Goal: Transaction & Acquisition: Book appointment/travel/reservation

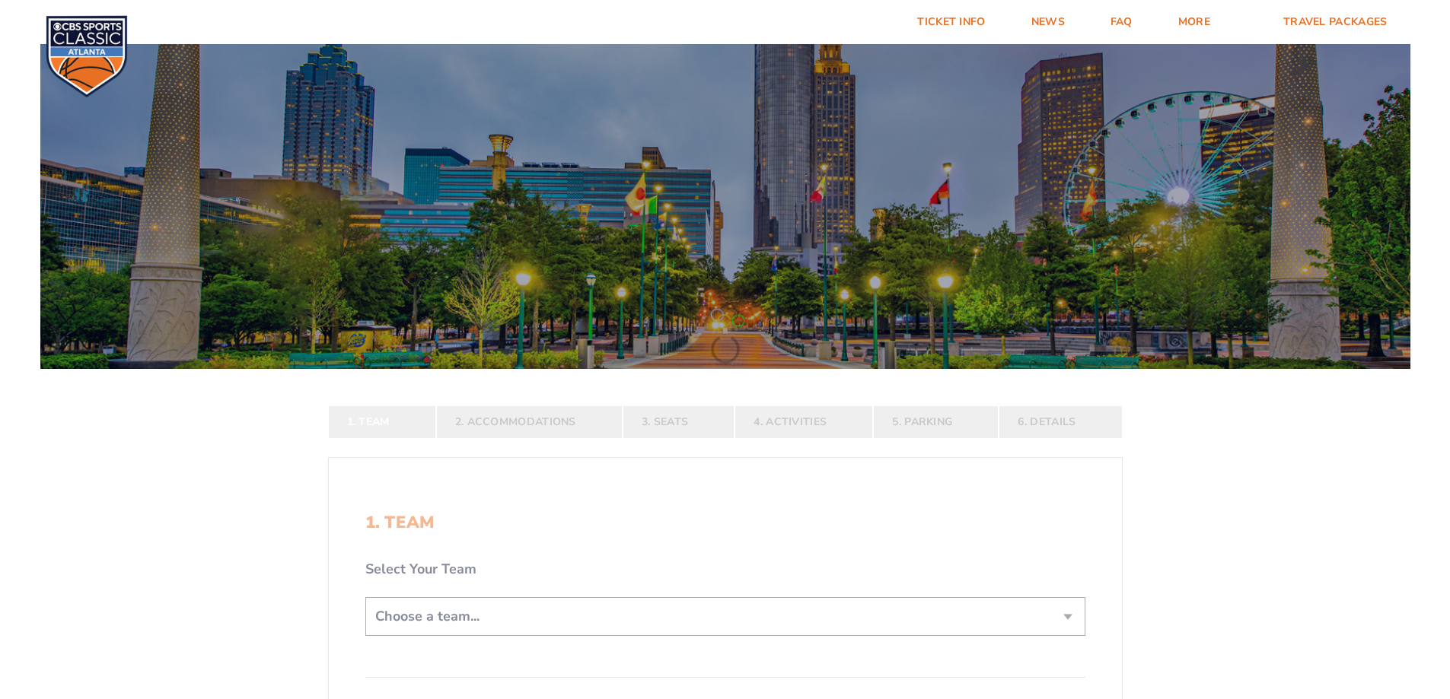
click at [584, 259] on div at bounding box center [725, 203] width 1370 height 333
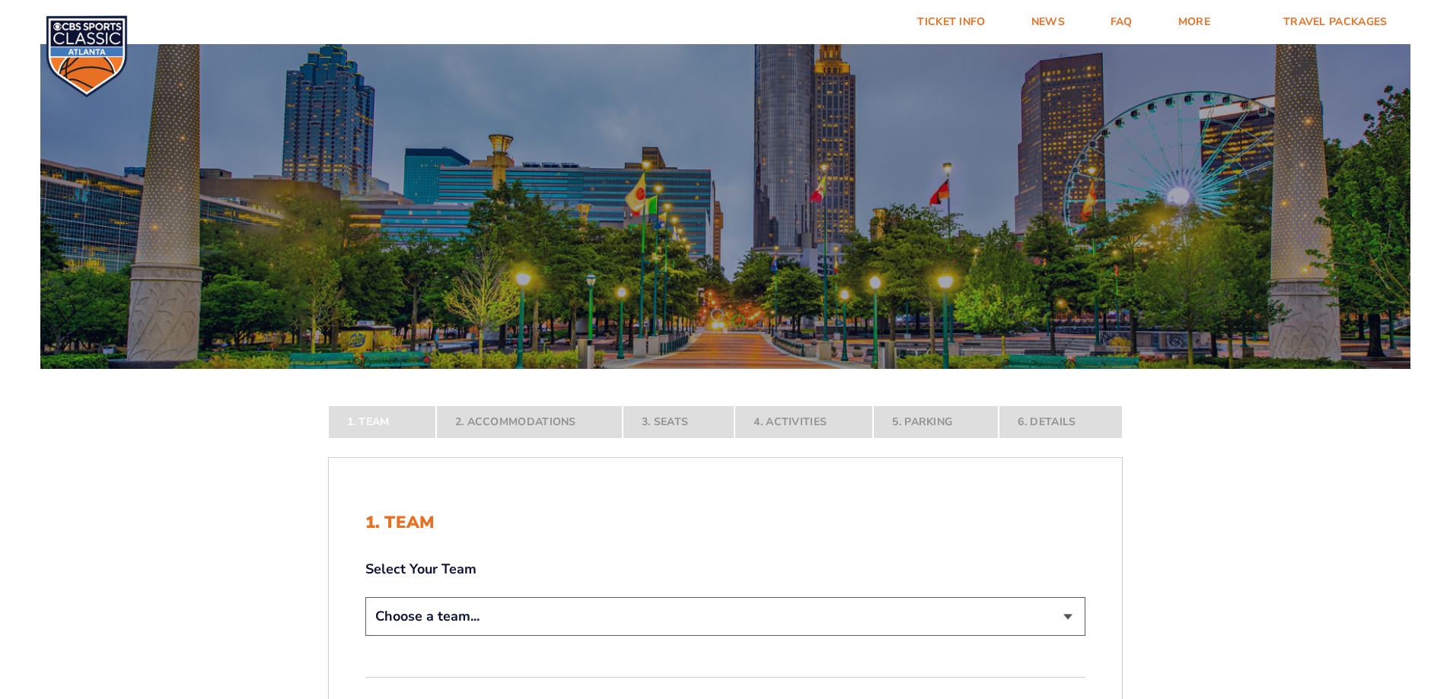
click at [495, 600] on select "Choose a team... [US_STATE] Wildcats [US_STATE] State Buckeyes [US_STATE] Tar H…" at bounding box center [725, 616] width 720 height 39
select select "12956"
click at [365, 636] on select "Choose a team... [US_STATE] Wildcats [US_STATE] State Buckeyes [US_STATE] Tar H…" at bounding box center [725, 616] width 720 height 39
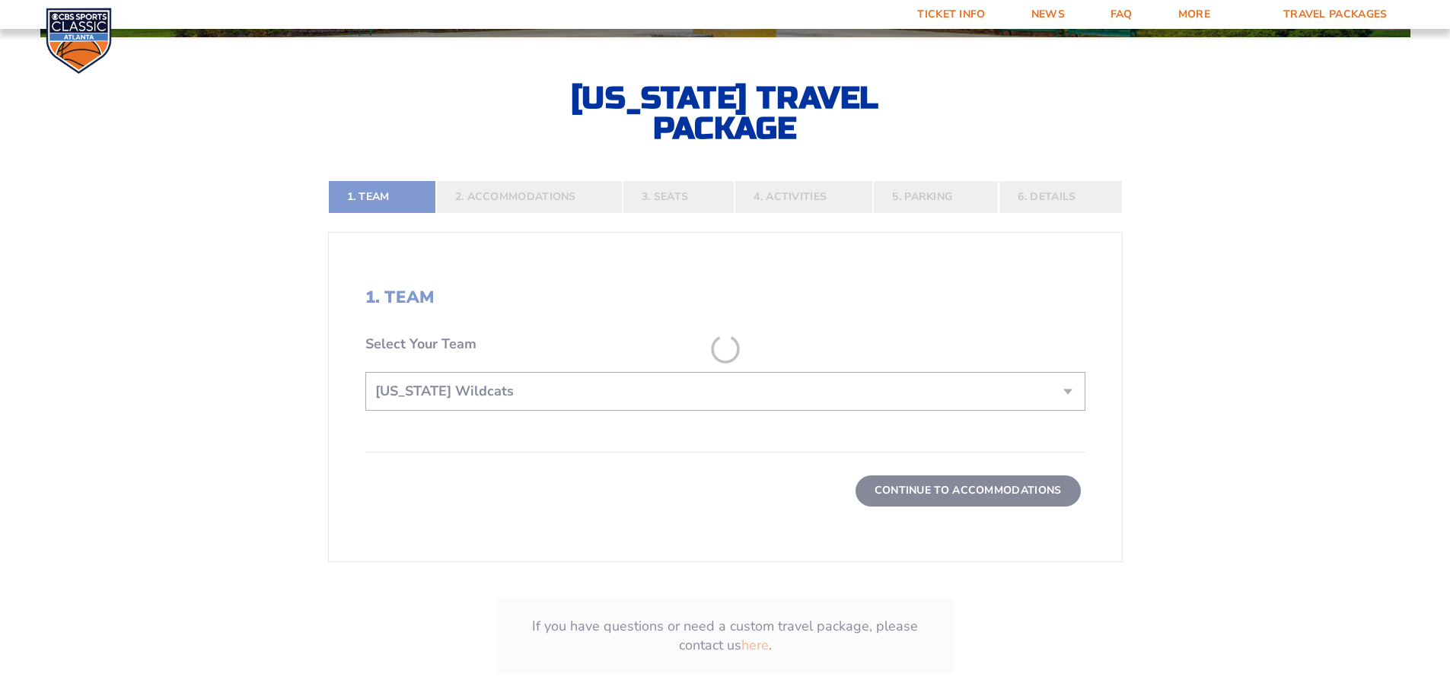
scroll to position [380, 0]
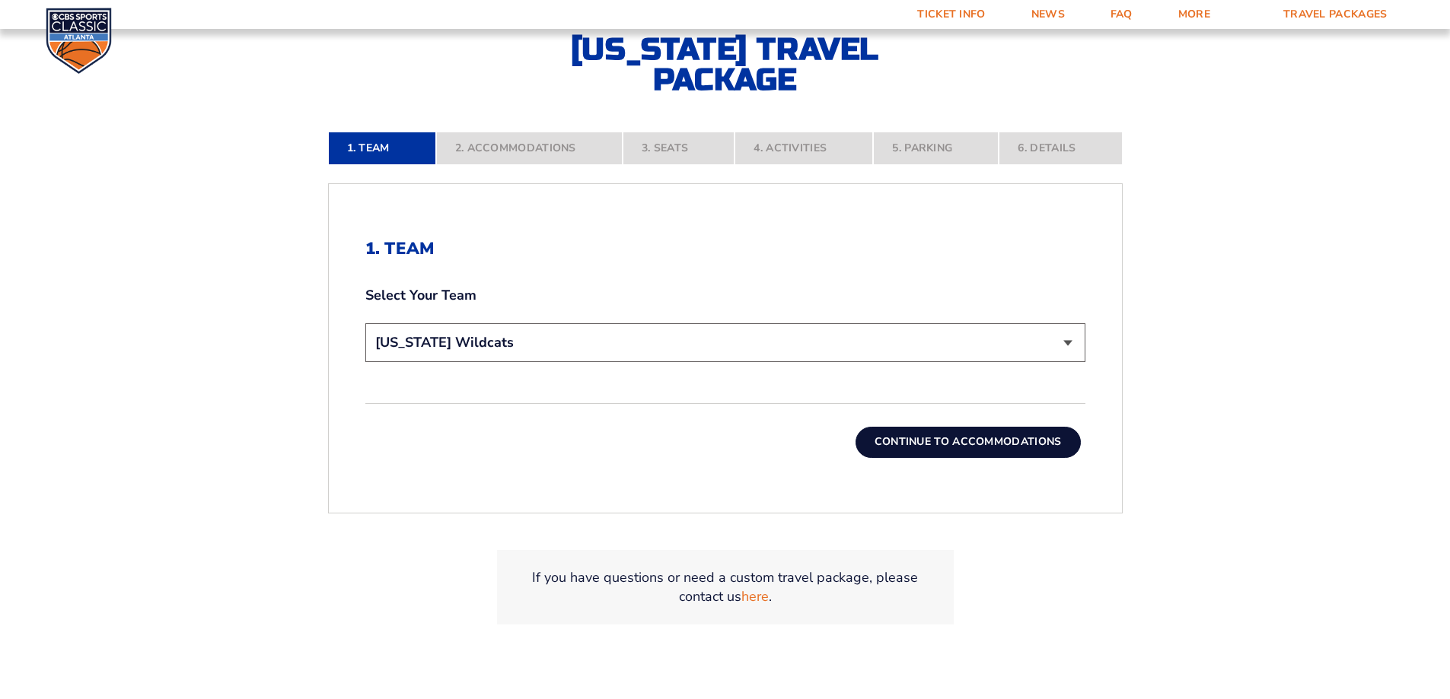
click at [1051, 444] on button "Continue To Accommodations" at bounding box center [967, 442] width 225 height 30
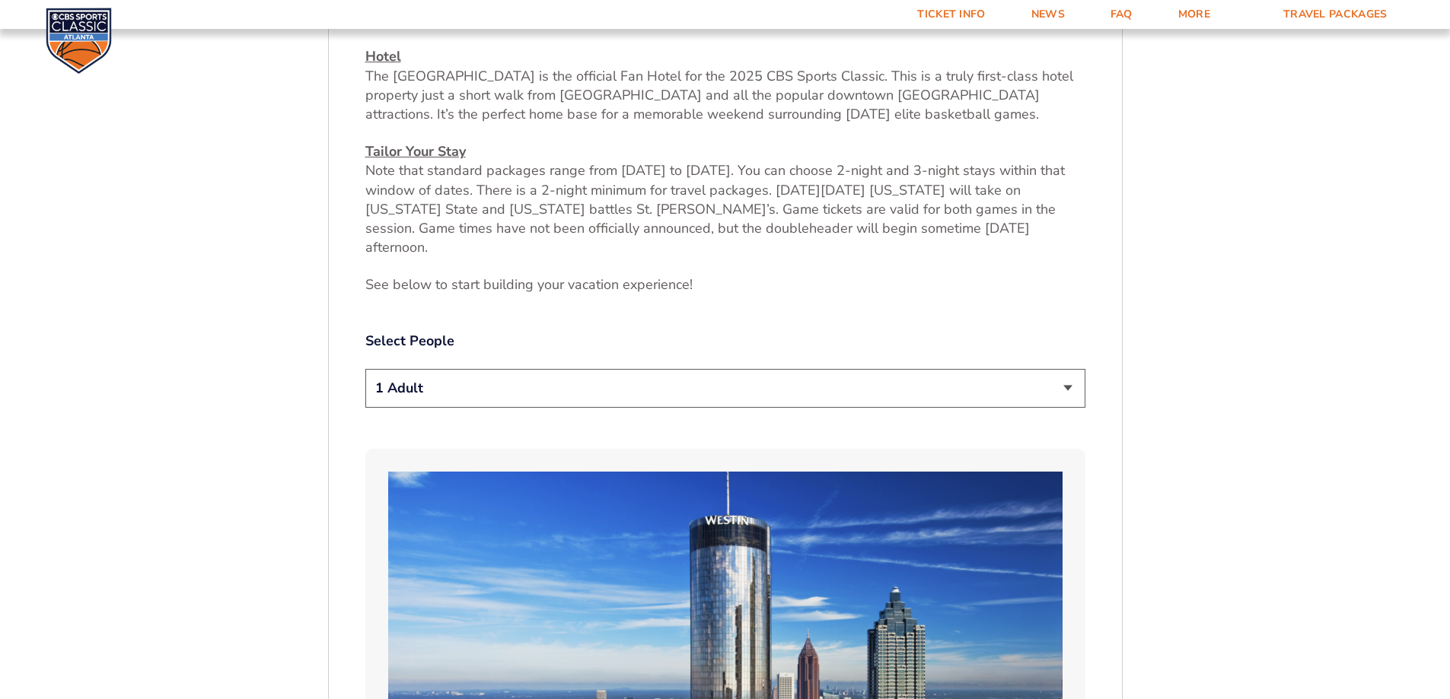
scroll to position [711, 0]
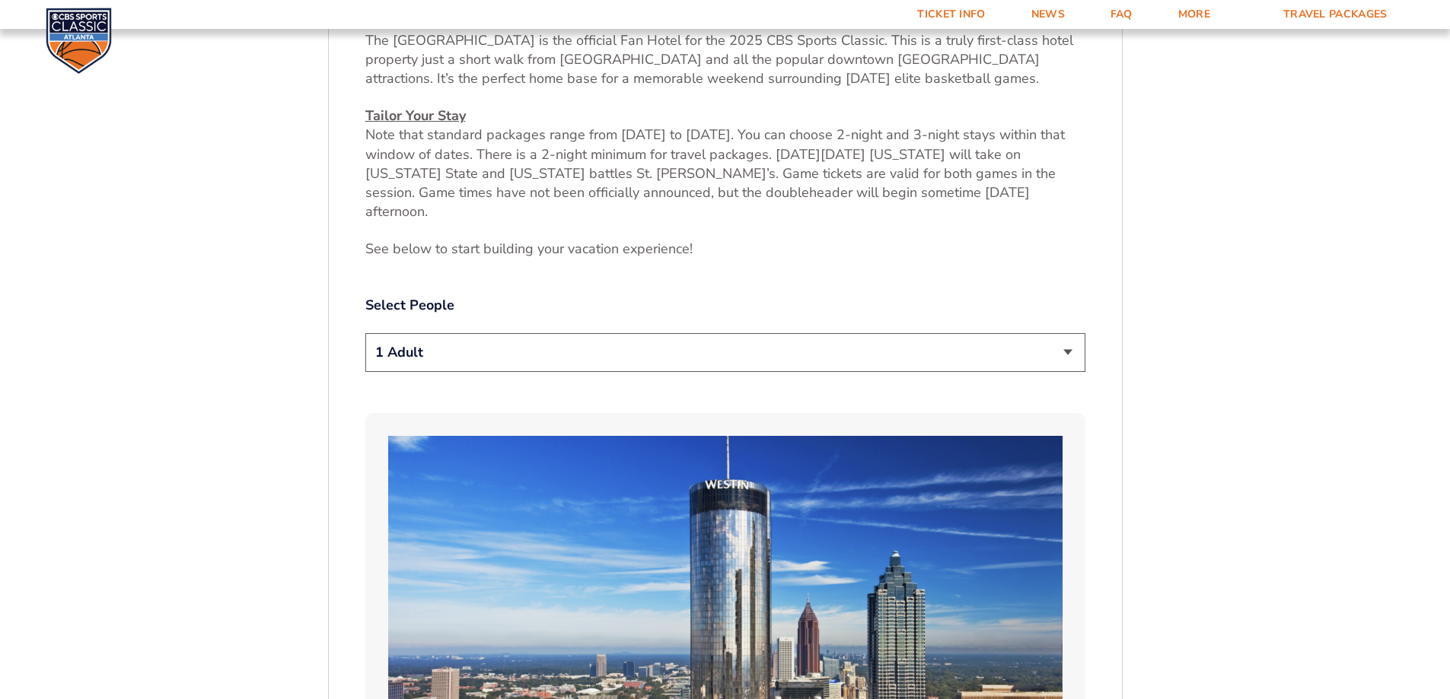
click at [766, 350] on select "1 Adult 2 Adults 3 Adults 4 Adults 2 Adults + 1 Child 2 Adults + 2 Children 2 A…" at bounding box center [725, 352] width 720 height 39
click at [365, 333] on select "1 Adult 2 Adults 3 Adults 4 Adults 2 Adults + 1 Child 2 Adults + 2 Children 2 A…" at bounding box center [725, 352] width 720 height 39
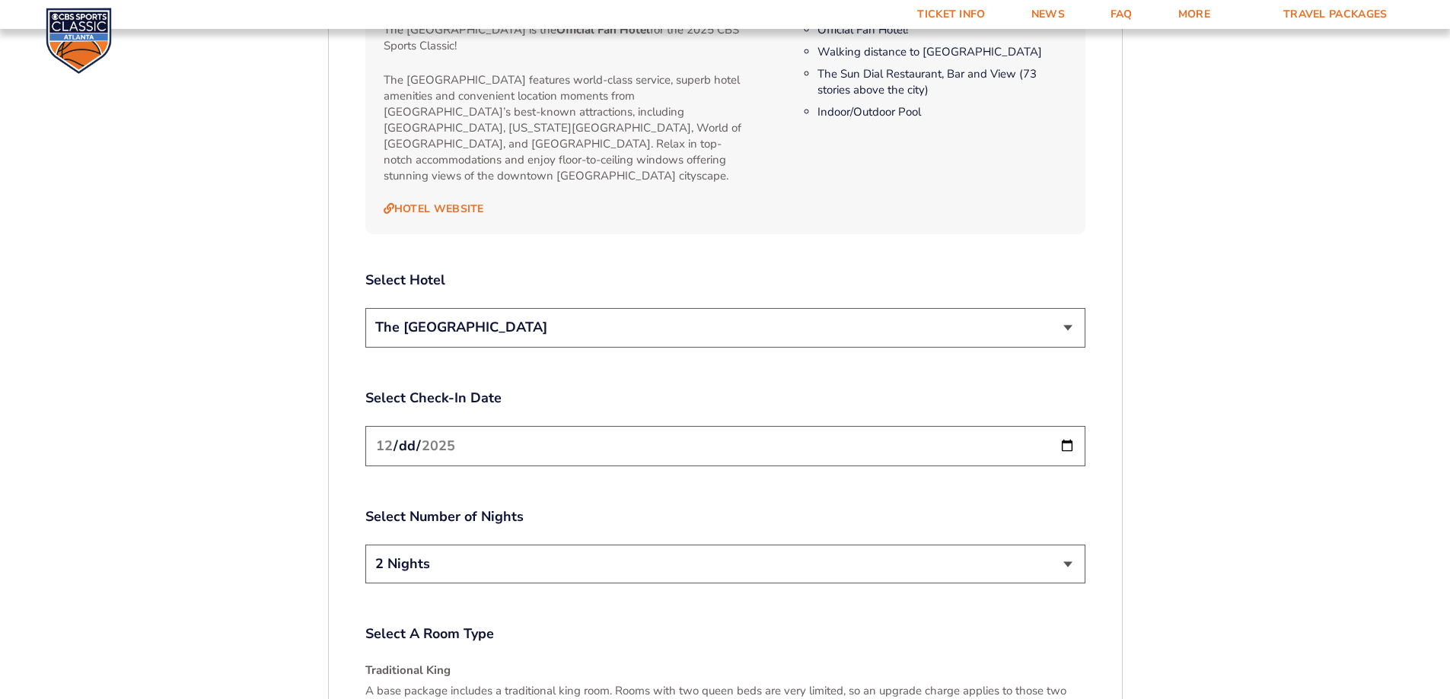
scroll to position [1701, 0]
click at [721, 307] on select "The [GEOGRAPHIC_DATA]" at bounding box center [725, 326] width 720 height 39
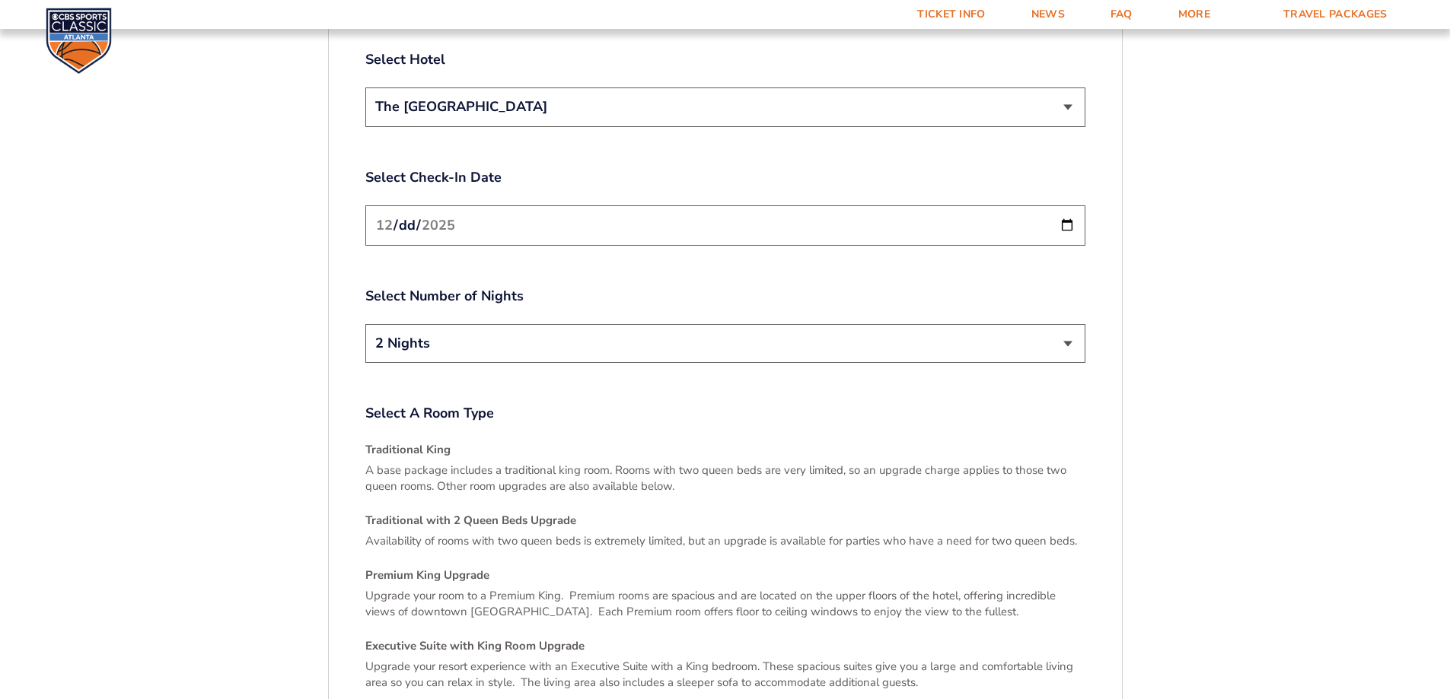
scroll to position [1929, 0]
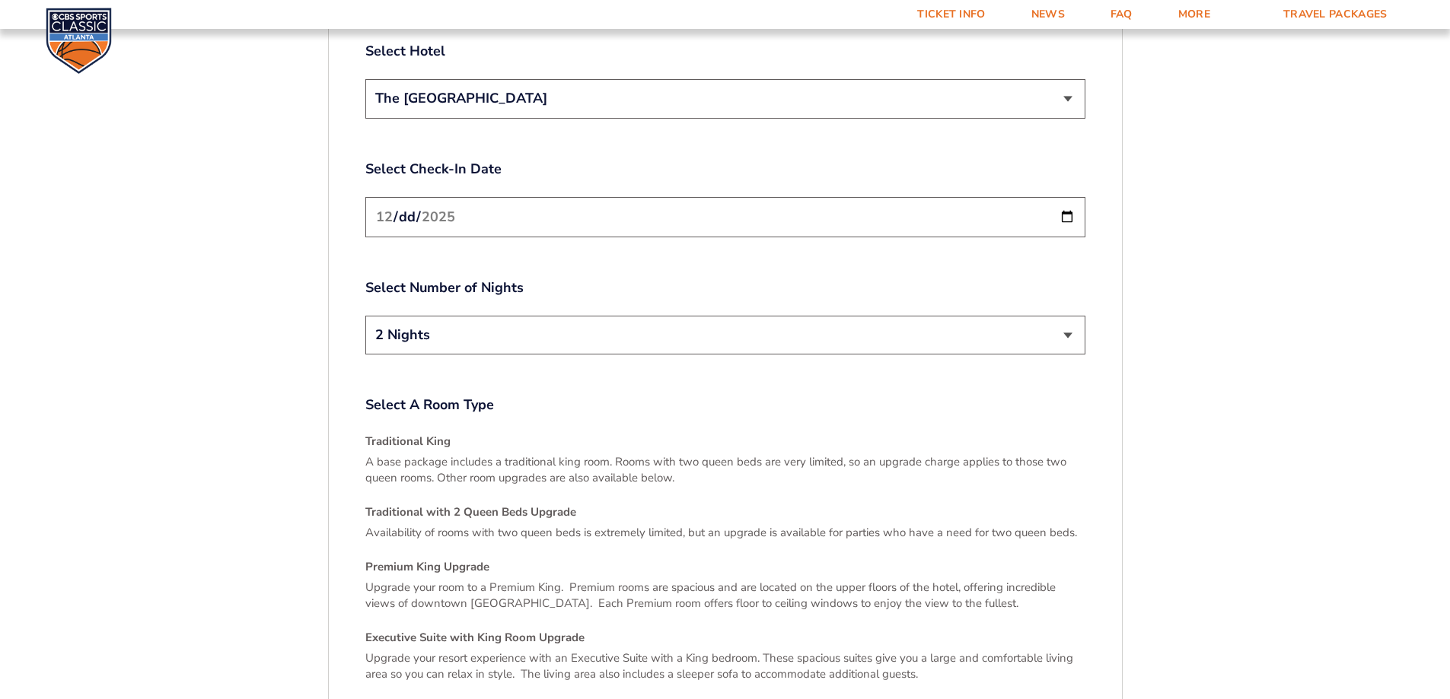
click at [568, 197] on input "[DATE]" at bounding box center [725, 217] width 720 height 40
drag, startPoint x: 568, startPoint y: 183, endPoint x: 578, endPoint y: 202, distance: 21.1
click at [568, 197] on input "[DATE]" at bounding box center [725, 217] width 720 height 40
click at [1068, 197] on input "[DATE]" at bounding box center [725, 217] width 720 height 40
click at [546, 316] on select "2 Nights 3 Nights" at bounding box center [725, 335] width 720 height 39
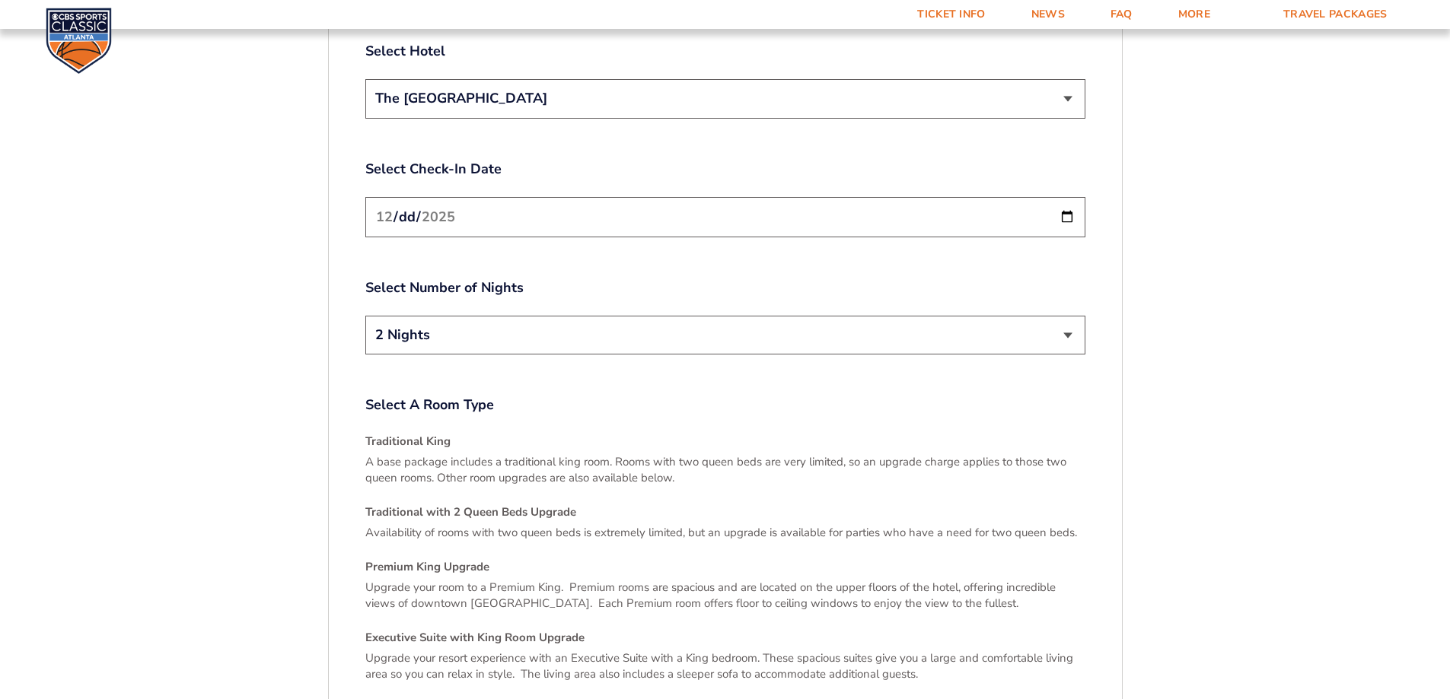
click at [365, 316] on select "2 Nights 3 Nights" at bounding box center [725, 335] width 720 height 39
click at [560, 197] on input "[DATE]" at bounding box center [725, 217] width 720 height 40
click at [1067, 197] on input "[DATE]" at bounding box center [725, 217] width 720 height 40
click at [1063, 197] on input "[DATE]" at bounding box center [725, 217] width 720 height 40
type input "[DATE]"
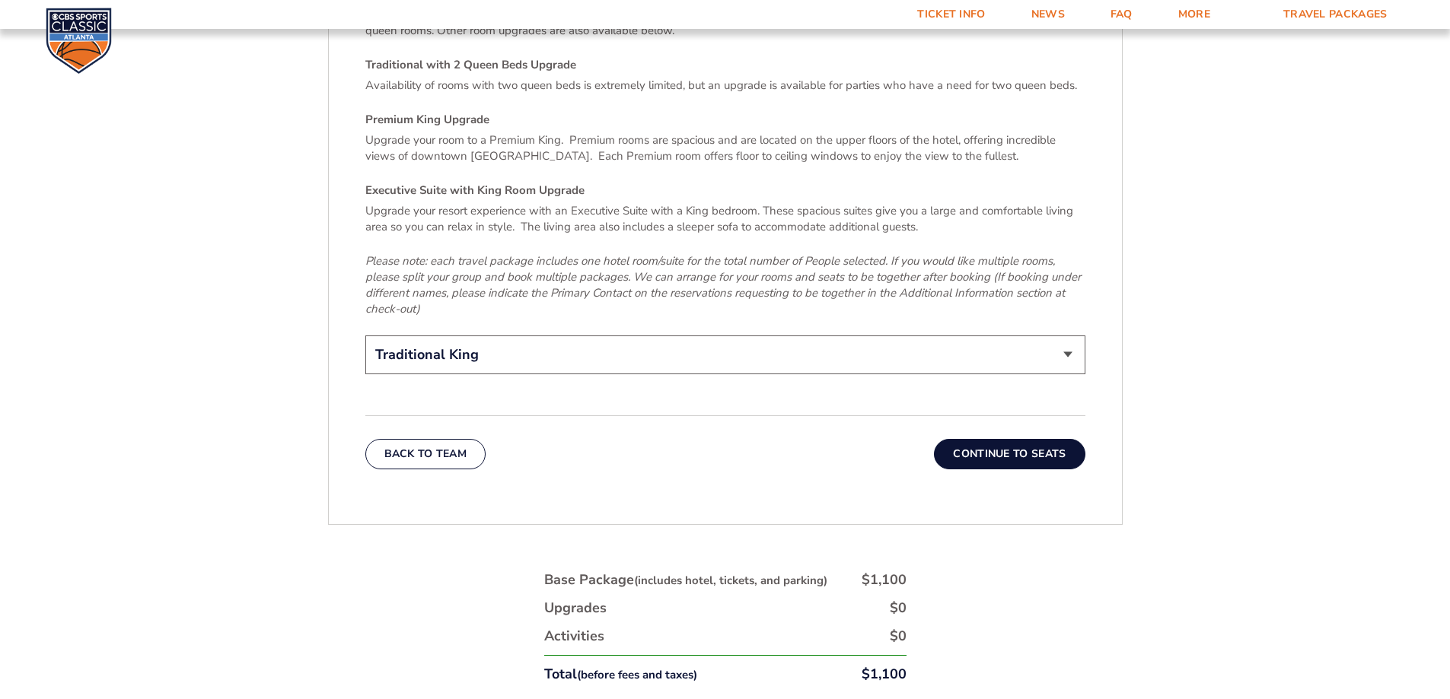
scroll to position [2386, 0]
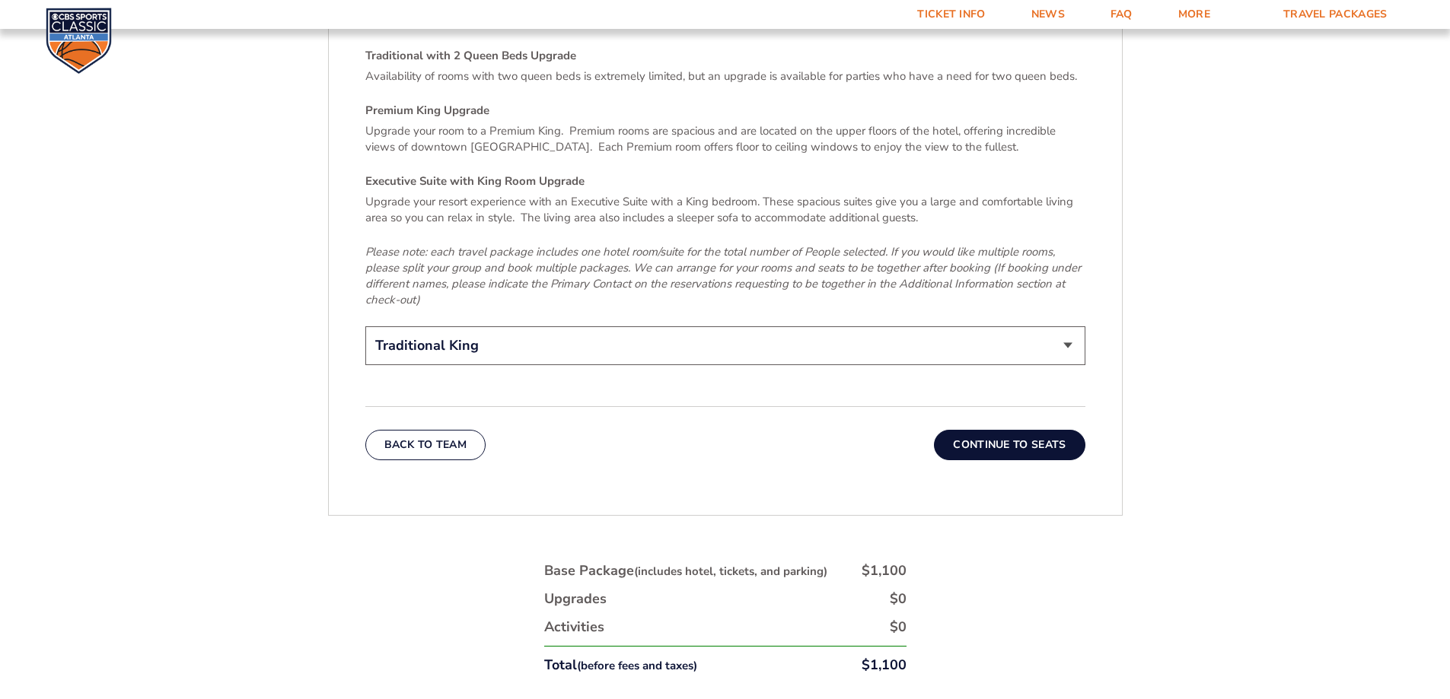
click at [902, 326] on select "Traditional King Traditional with 2 Queen Beds Upgrade (+$45 per night) Premium…" at bounding box center [725, 345] width 720 height 39
click at [768, 244] on em "Please note: each travel package includes one hotel room/suite for the total nu…" at bounding box center [722, 275] width 715 height 63
click at [976, 430] on button "Continue To Seats" at bounding box center [1009, 445] width 151 height 30
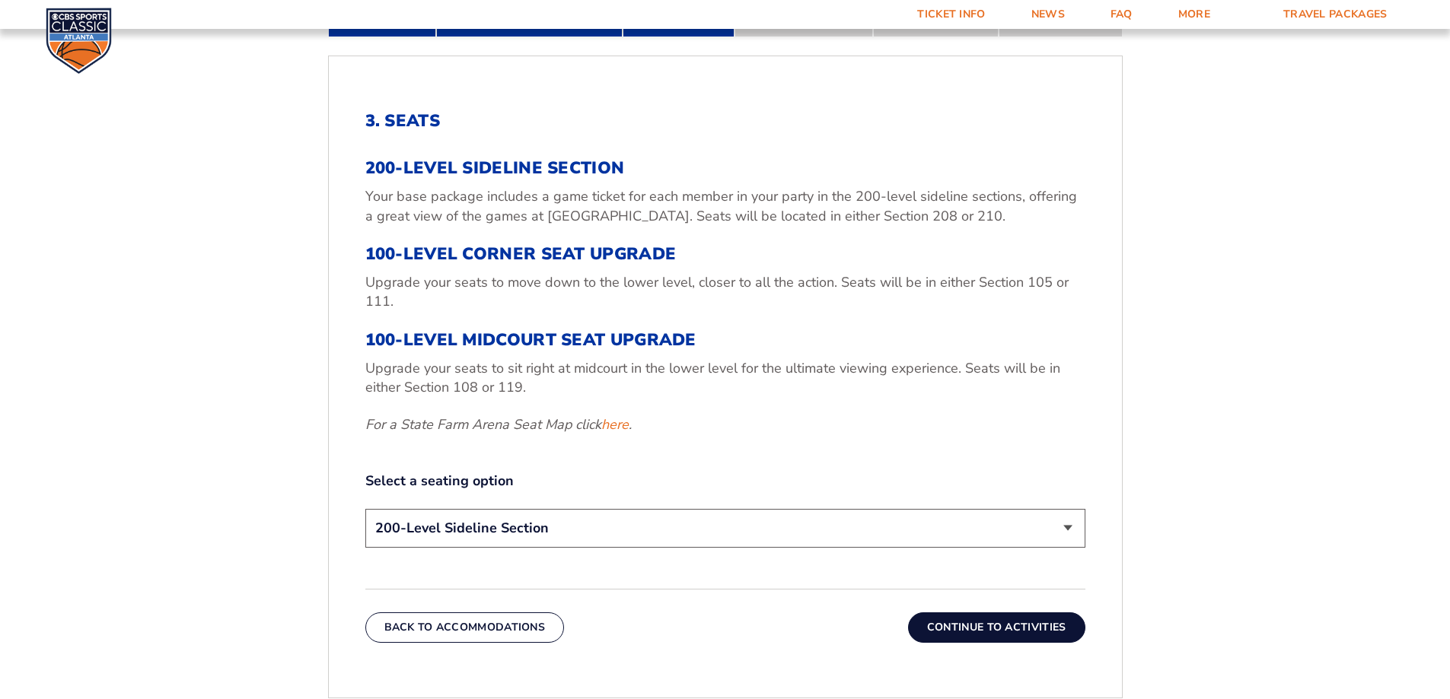
scroll to position [596, 0]
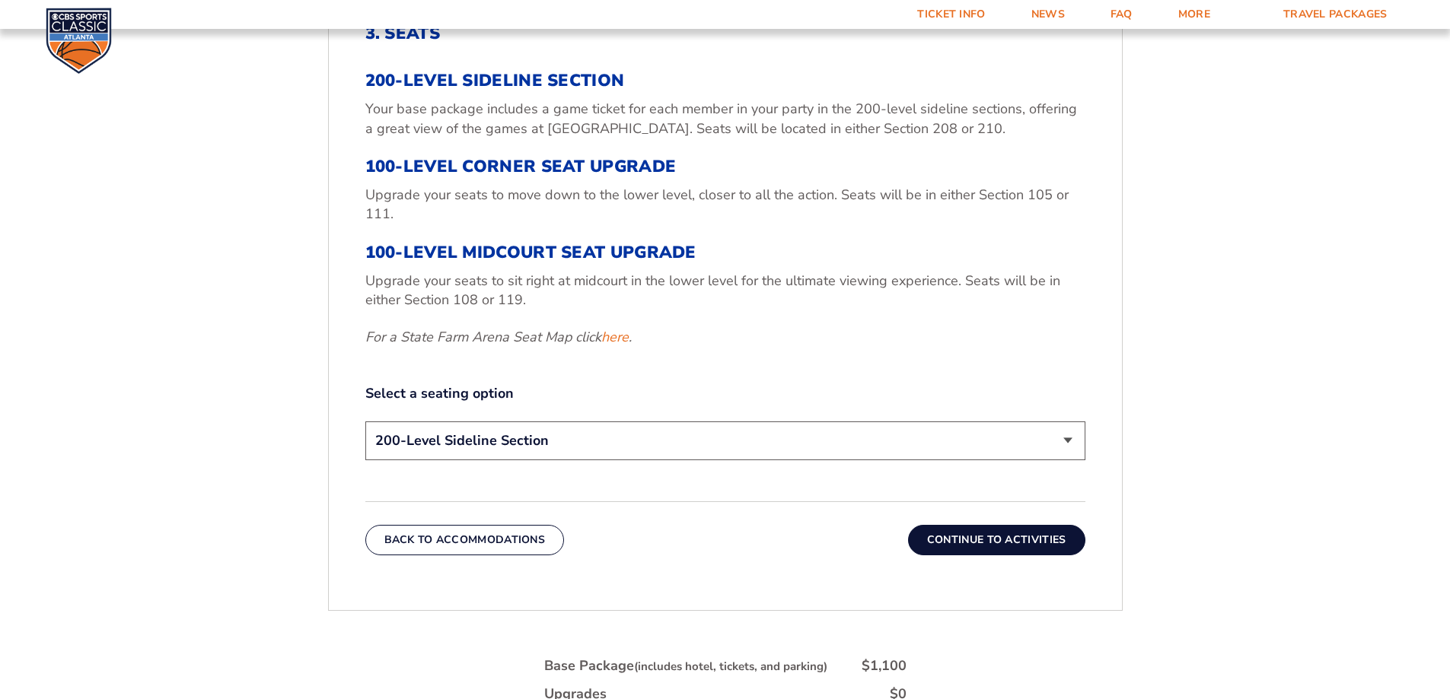
click at [817, 436] on select "200-Level Sideline Section 100-Level Corner Seat Upgrade (+$120 per person) 100…" at bounding box center [725, 441] width 720 height 39
click at [814, 438] on select "200-Level Sideline Section 100-Level Corner Seat Upgrade (+$120 per person) 100…" at bounding box center [725, 441] width 720 height 39
click at [989, 538] on button "Continue To Activities" at bounding box center [996, 540] width 177 height 30
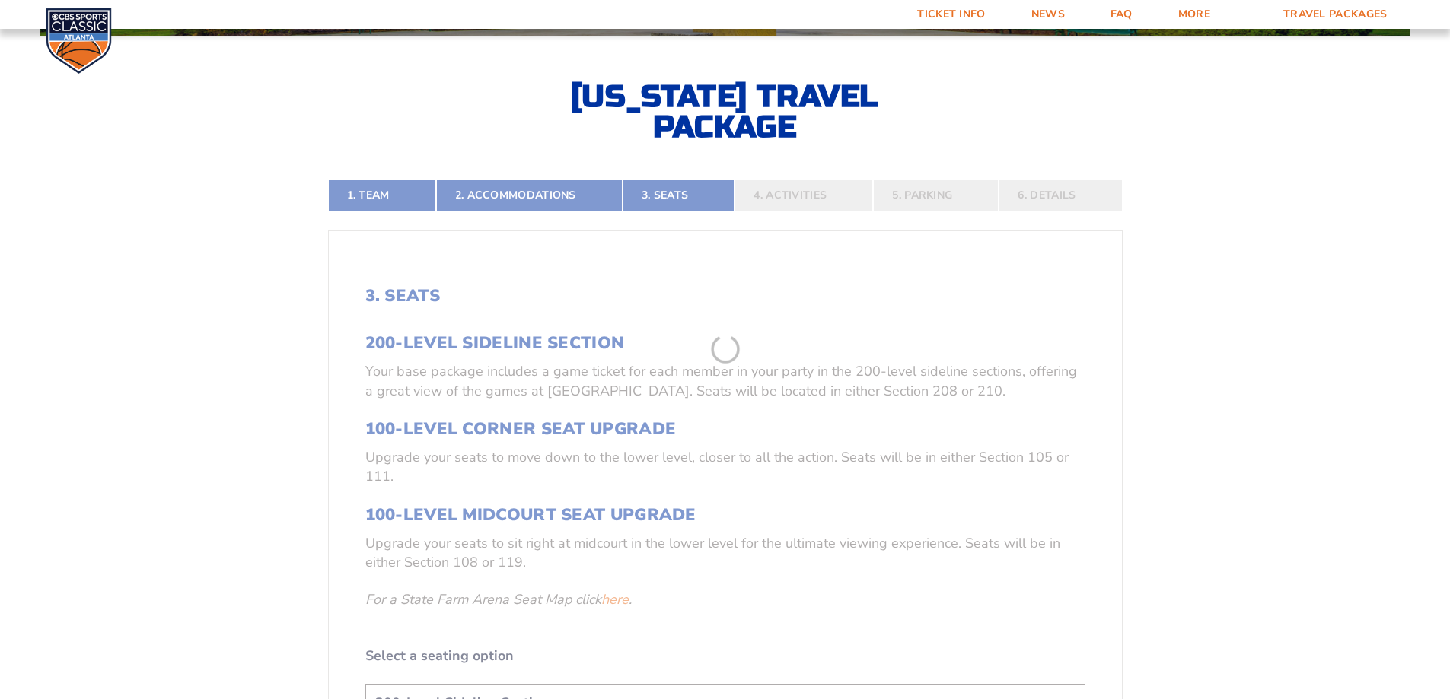
scroll to position [331, 0]
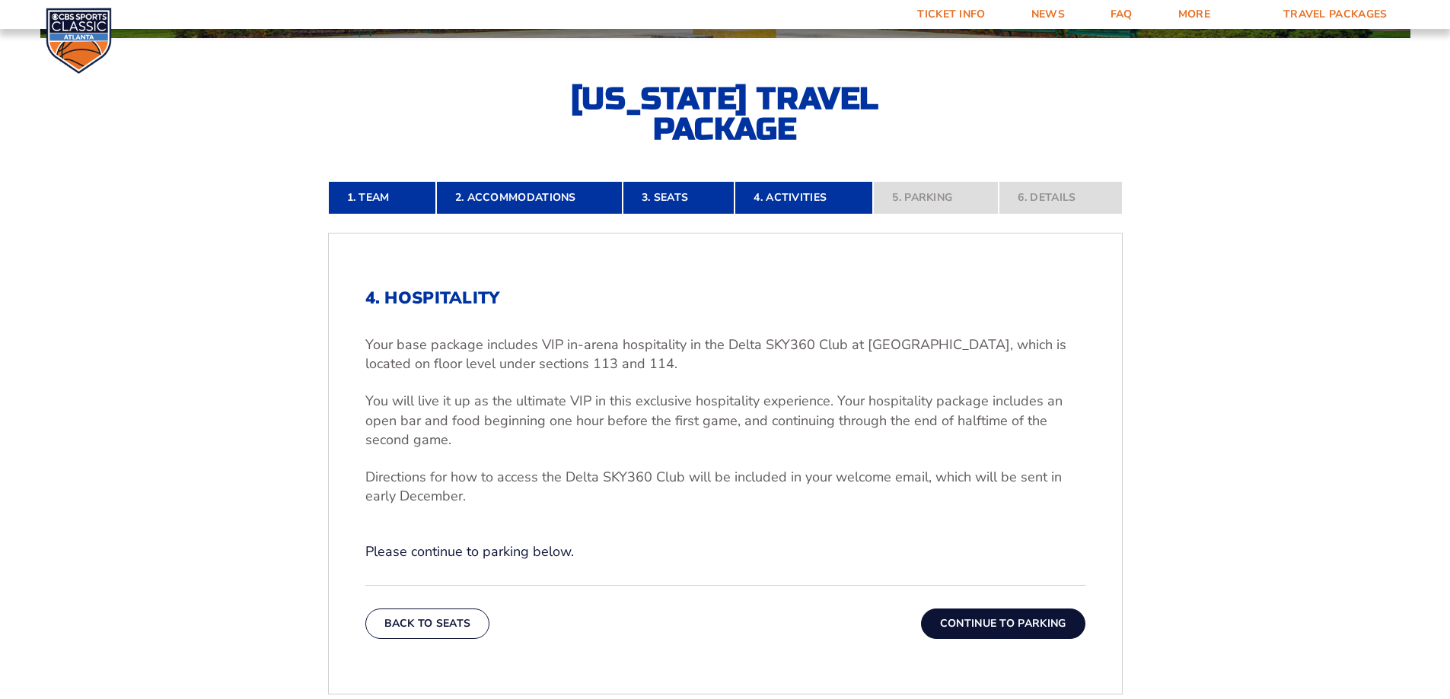
click at [1012, 613] on button "Continue To Parking" at bounding box center [1003, 624] width 164 height 30
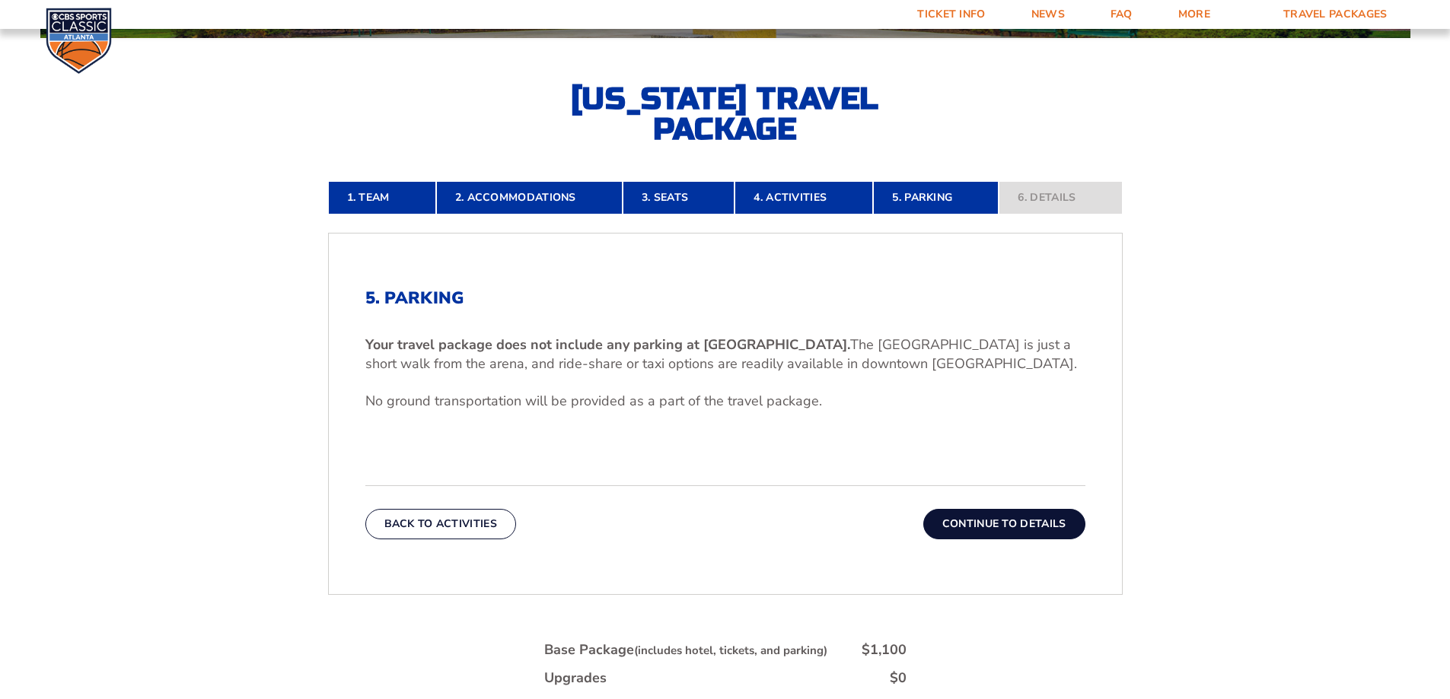
click at [1050, 536] on button "Continue To Details" at bounding box center [1004, 524] width 162 height 30
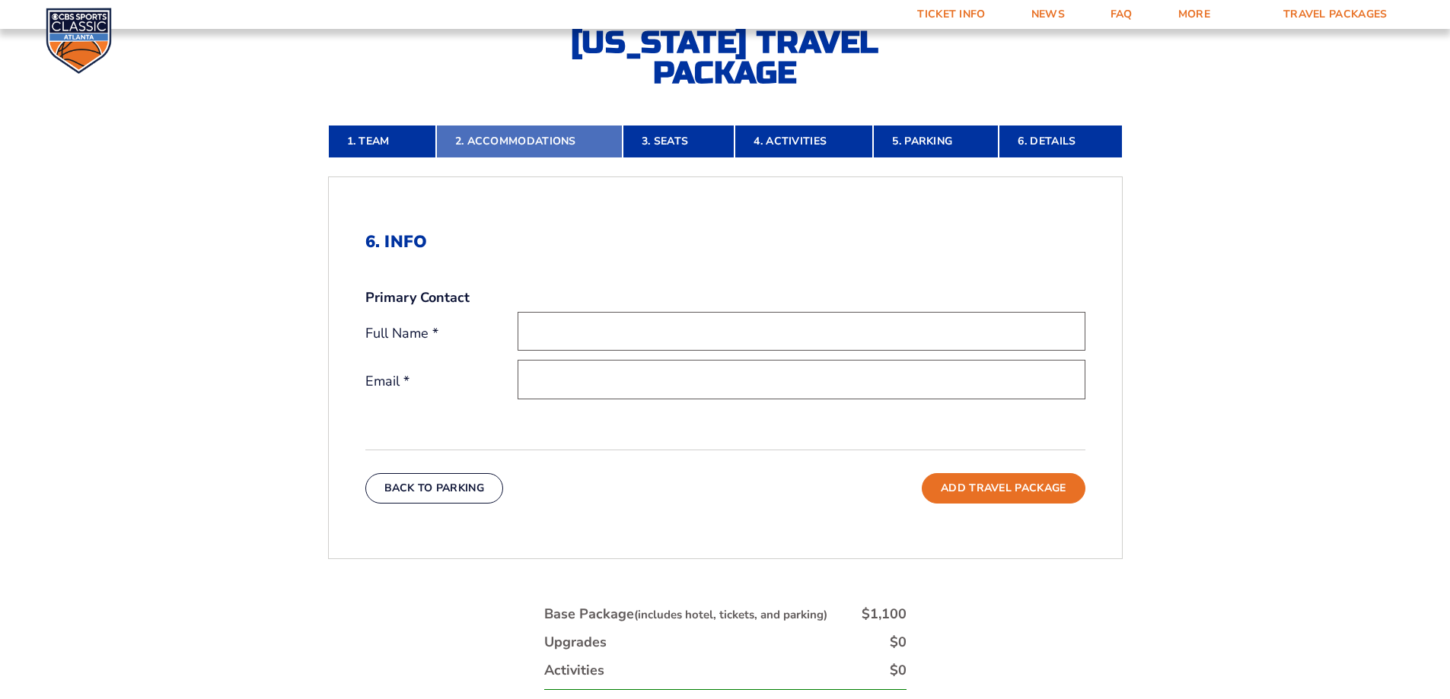
scroll to position [380, 0]
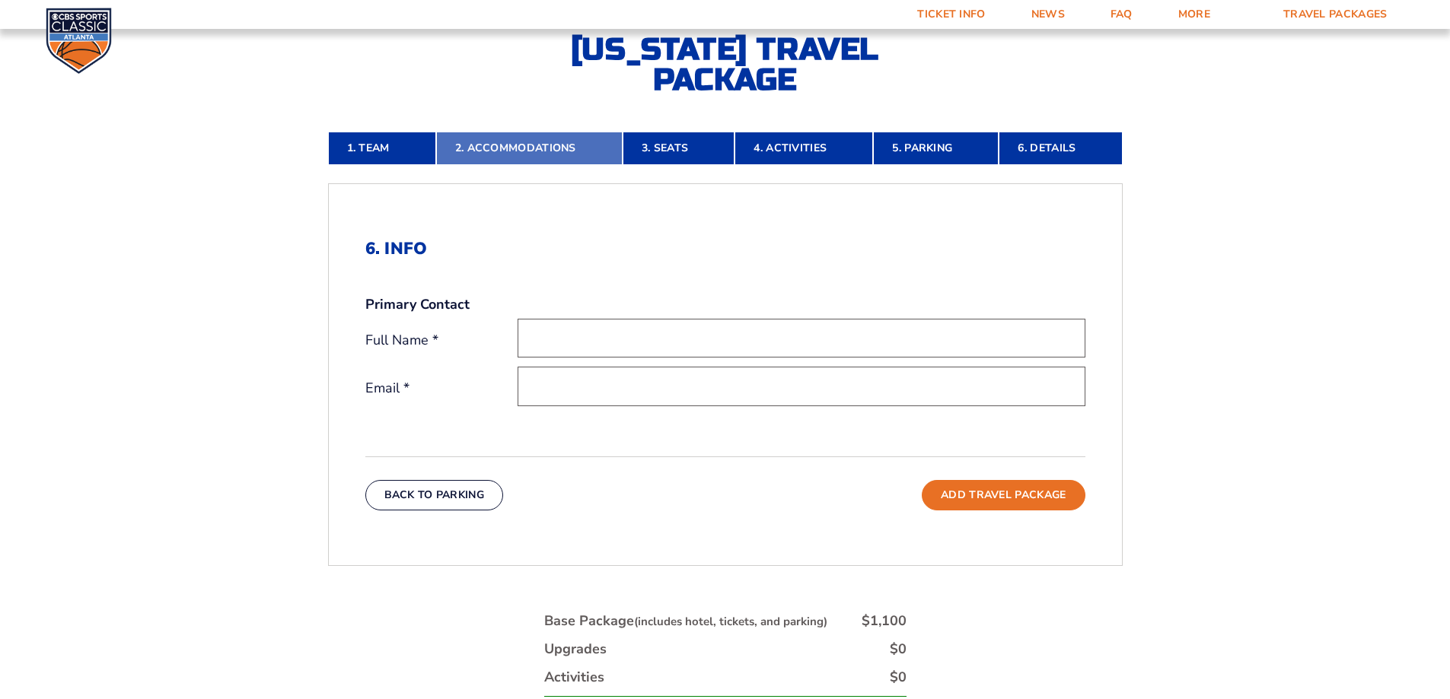
click at [485, 135] on link "2. Accommodations" at bounding box center [529, 148] width 186 height 33
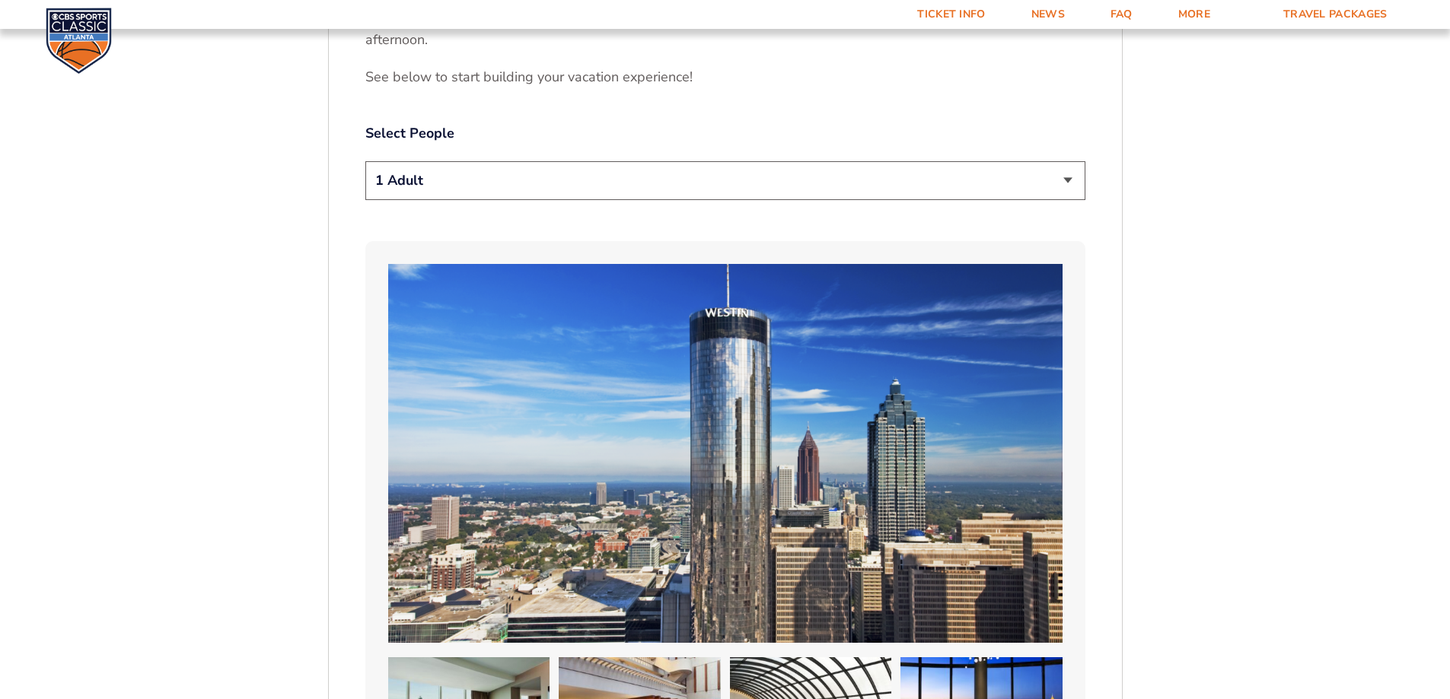
scroll to position [1016, 0]
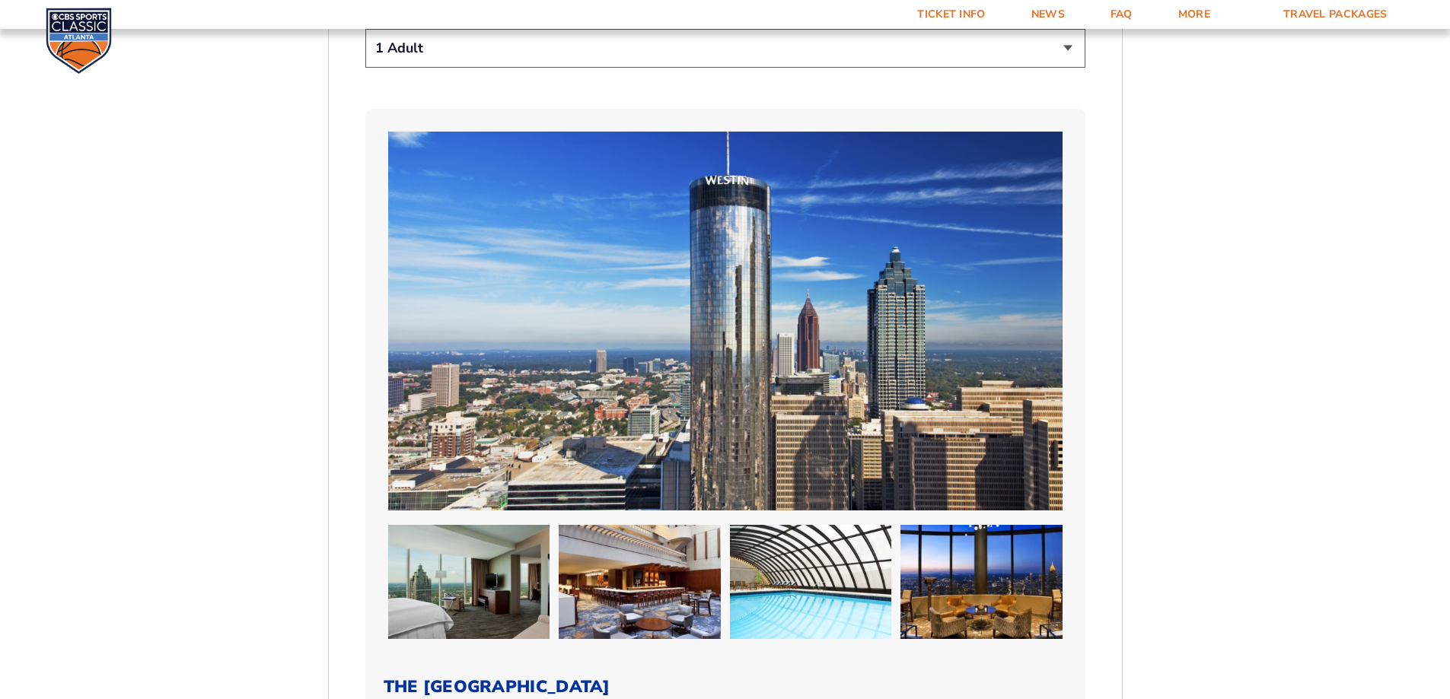
click at [514, 51] on div "1 Adult 2 Adults 3 Adults 4 Adults 2 Adults + 1 Child 2 Adults + 2 Children 2 A…" at bounding box center [725, 50] width 720 height 43
click at [520, 36] on select "1 Adult 2 Adults 3 Adults 4 Adults 2 Adults + 1 Child 2 Adults + 2 Children 2 A…" at bounding box center [725, 48] width 720 height 39
select select "2 Adults"
click at [365, 29] on select "1 Adult 2 Adults 3 Adults 4 Adults 2 Adults + 1 Child 2 Adults + 2 Children 2 A…" at bounding box center [725, 48] width 720 height 39
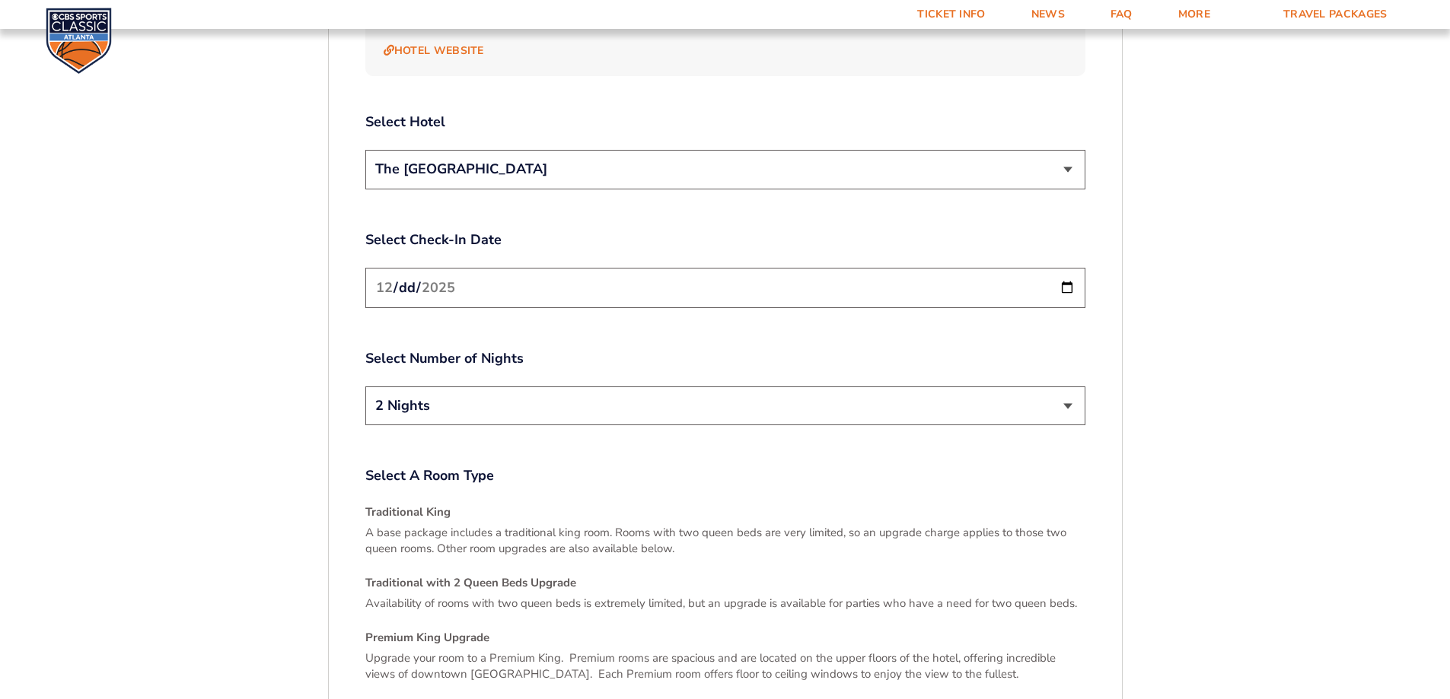
scroll to position [1853, 0]
